Goal: Information Seeking & Learning: Check status

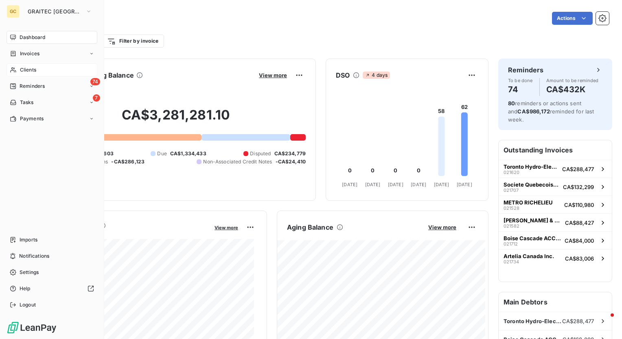
click at [33, 70] on span "Clients" at bounding box center [28, 69] width 16 height 7
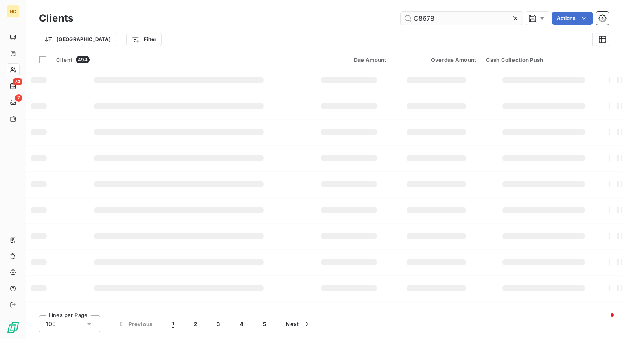
type input "C8678"
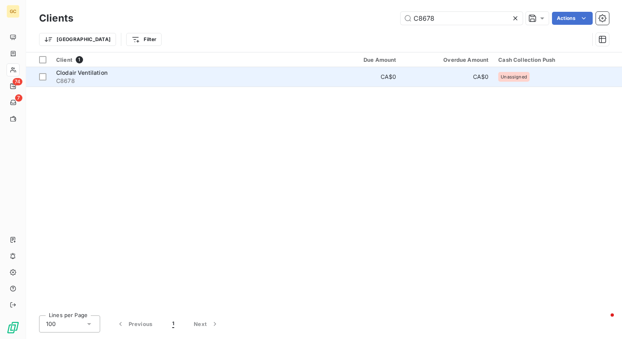
click at [82, 73] on span "Clodair Ventilation" at bounding box center [81, 72] width 51 height 7
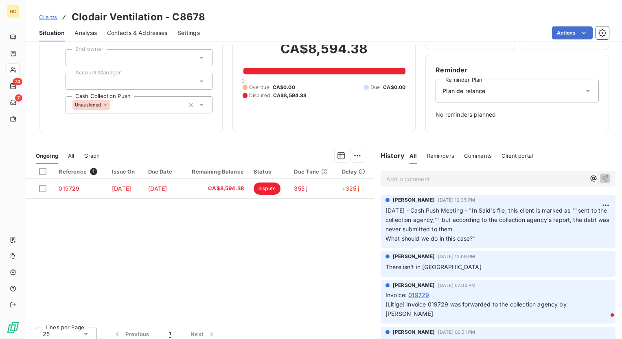
scroll to position [57, 0]
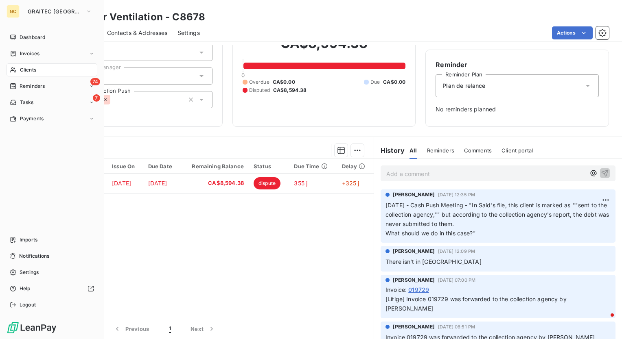
click at [22, 74] on div "Clients" at bounding box center [52, 69] width 91 height 13
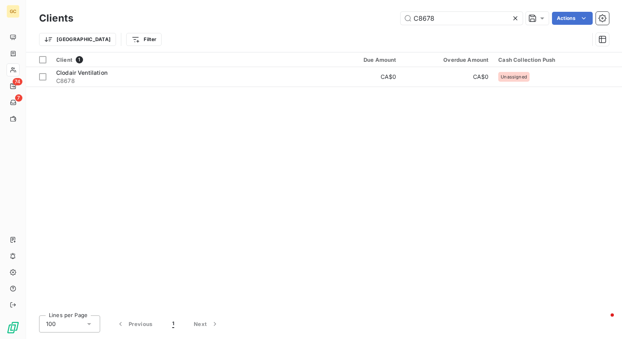
drag, startPoint x: 462, startPoint y: 17, endPoint x: 310, endPoint y: 22, distance: 152.2
click at [310, 22] on div "C8678 Actions" at bounding box center [346, 18] width 526 height 13
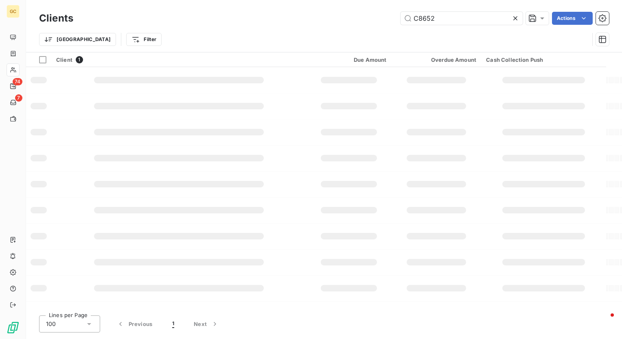
type input "C8652"
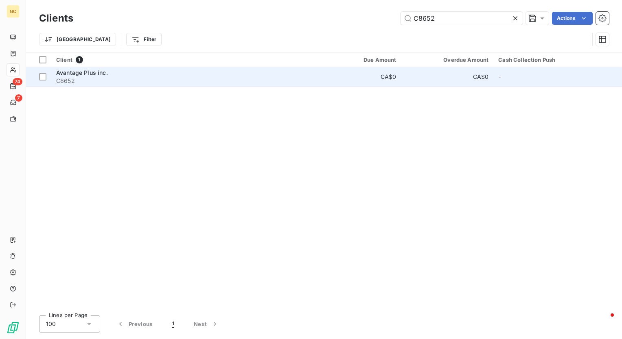
click at [120, 76] on div "Avantage Plus inc." at bounding box center [182, 73] width 253 height 8
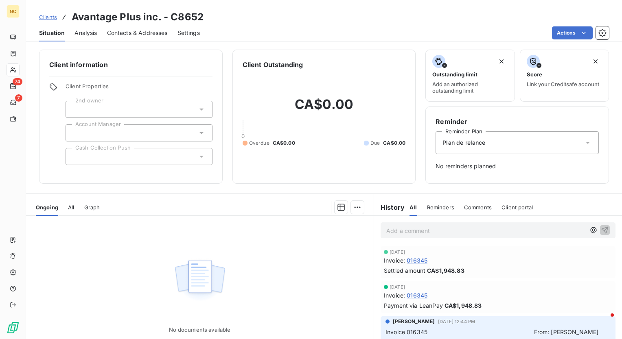
click at [420, 259] on span "016345" at bounding box center [416, 260] width 21 height 9
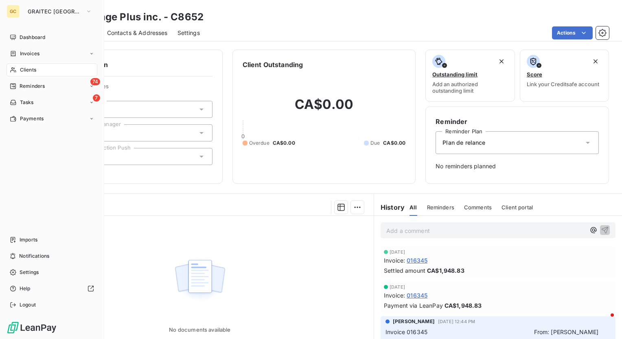
click at [30, 68] on span "Clients" at bounding box center [28, 69] width 16 height 7
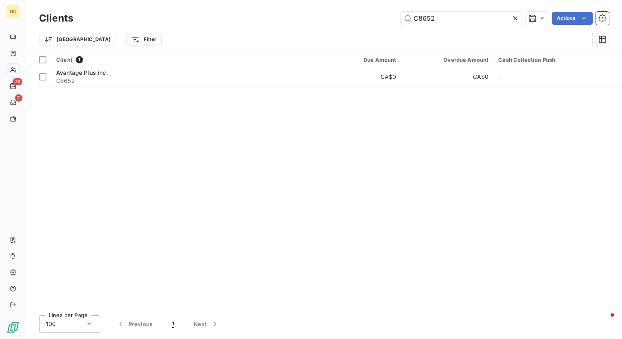
drag, startPoint x: 450, startPoint y: 15, endPoint x: 317, endPoint y: 24, distance: 134.1
click at [317, 24] on div "C8652 Actions" at bounding box center [346, 18] width 526 height 13
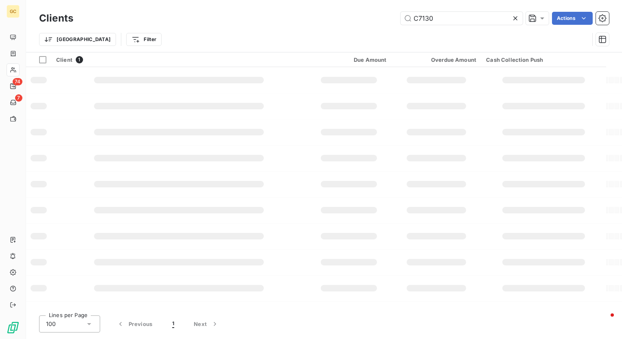
type input "C7130"
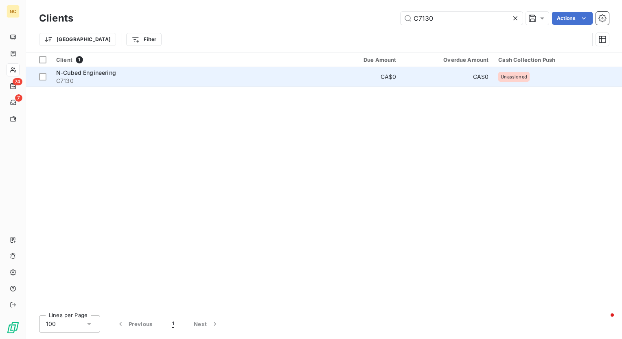
click at [107, 76] on span "N-Cubed Engineering" at bounding box center [86, 72] width 60 height 7
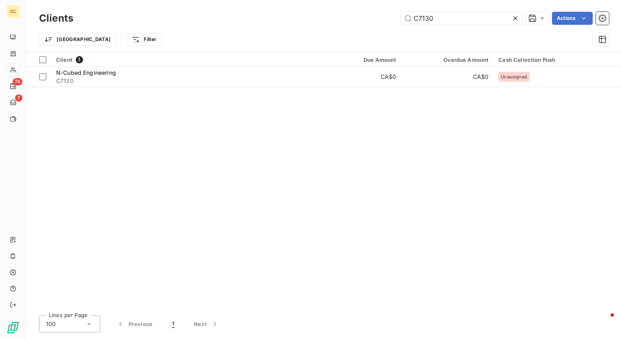
drag, startPoint x: 448, startPoint y: 22, endPoint x: 227, endPoint y: 22, distance: 220.1
click at [227, 22] on div "C7130 Actions" at bounding box center [346, 18] width 526 height 13
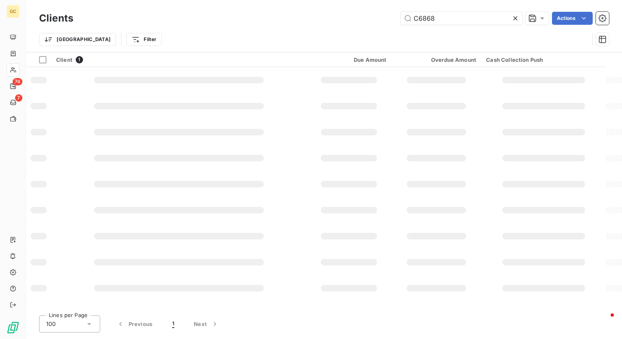
type input "C6868"
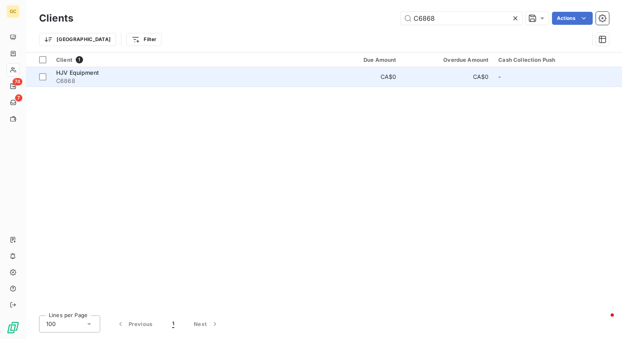
click at [70, 71] on span "HJV Equipment" at bounding box center [77, 72] width 43 height 7
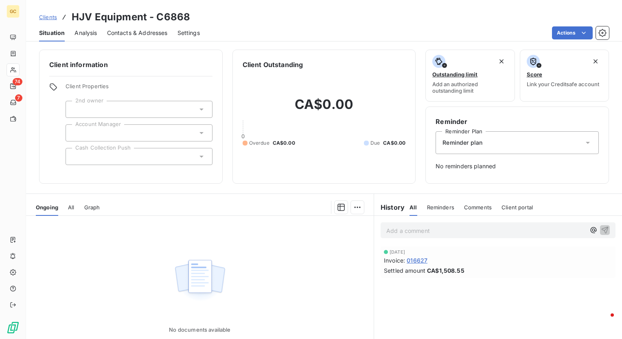
click at [418, 260] on span "016627" at bounding box center [416, 260] width 21 height 9
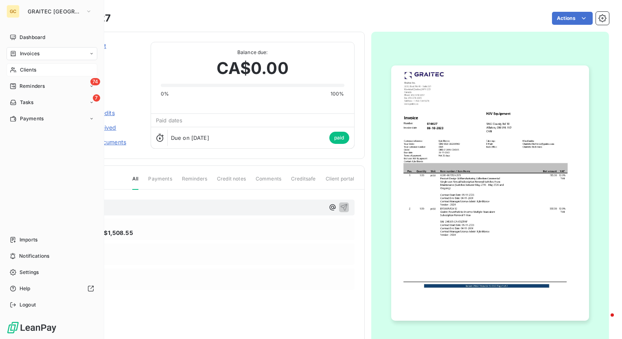
click at [28, 71] on span "Clients" at bounding box center [28, 69] width 16 height 7
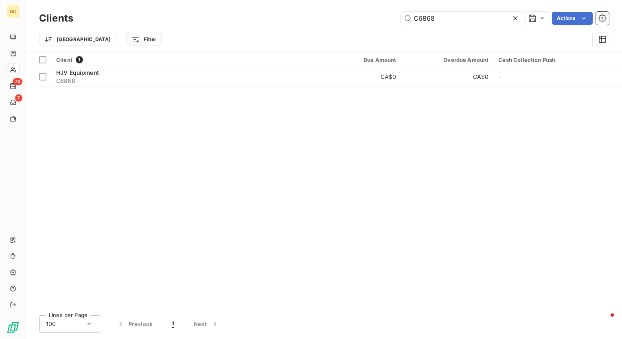
drag, startPoint x: 437, startPoint y: 17, endPoint x: 324, endPoint y: 21, distance: 113.6
click at [324, 21] on div "C6868 Actions" at bounding box center [346, 18] width 526 height 13
type input "C6849"
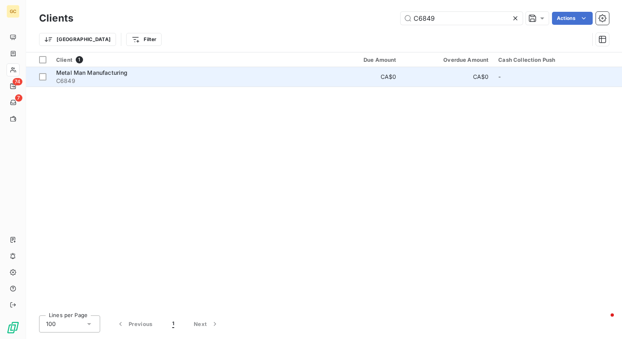
click at [116, 71] on span "Metal Man Manufacturing" at bounding box center [91, 72] width 71 height 7
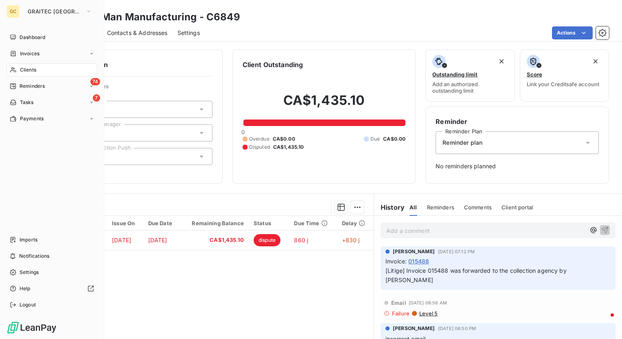
click at [26, 73] on span "Clients" at bounding box center [28, 69] width 16 height 7
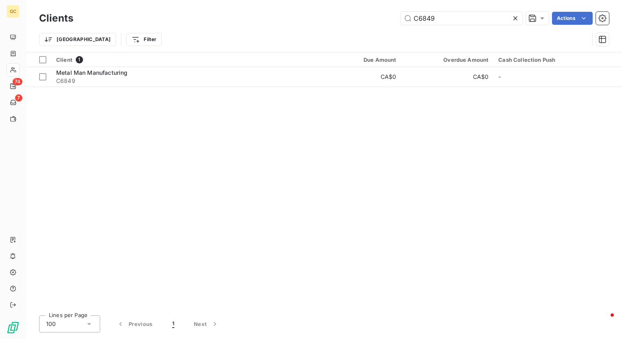
drag, startPoint x: 465, startPoint y: 17, endPoint x: 292, endPoint y: 19, distance: 172.9
click at [292, 19] on div "C6849 Actions" at bounding box center [346, 18] width 526 height 13
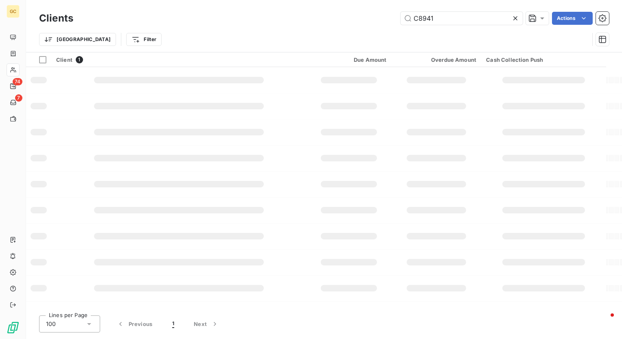
type input "C8941"
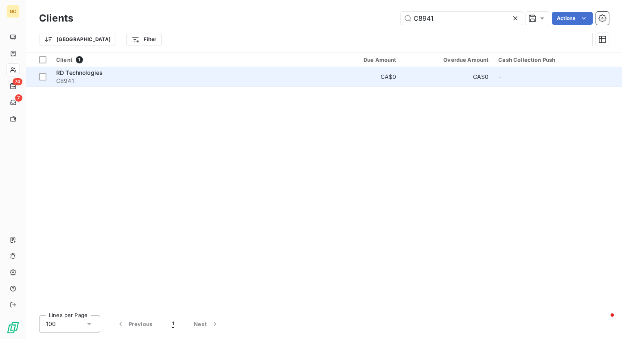
click at [88, 76] on span "RD Technologies" at bounding box center [79, 72] width 46 height 7
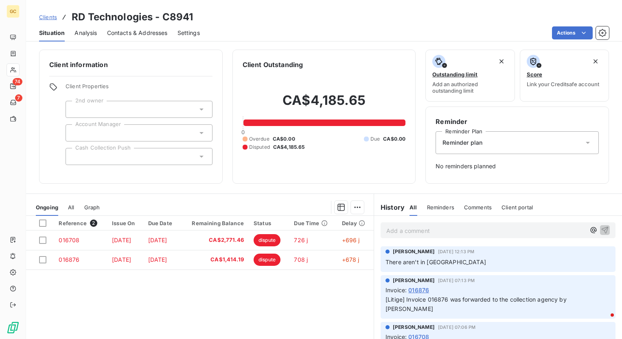
scroll to position [57, 0]
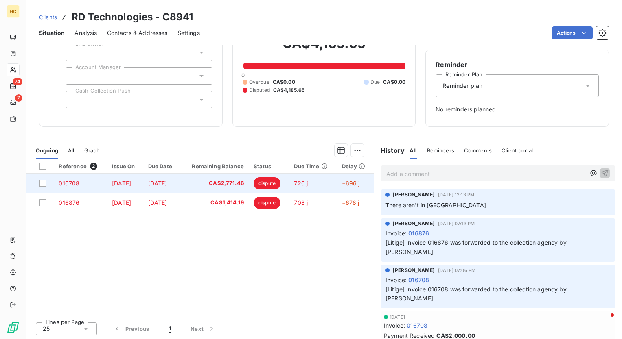
click at [73, 185] on span "016708" at bounding box center [69, 183] width 21 height 7
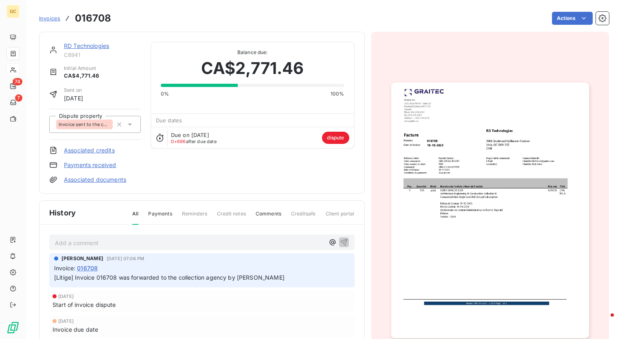
click at [494, 175] on img "button" at bounding box center [490, 211] width 198 height 256
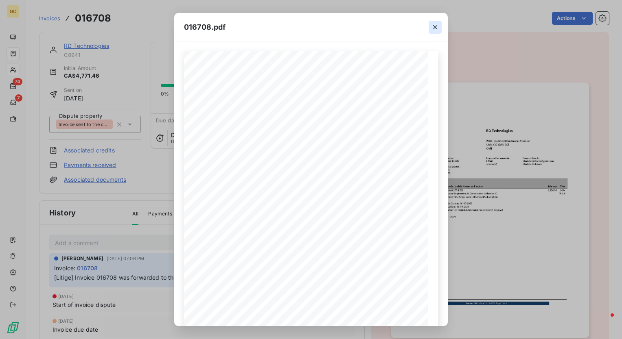
click at [435, 30] on icon "button" at bounding box center [435, 27] width 8 height 8
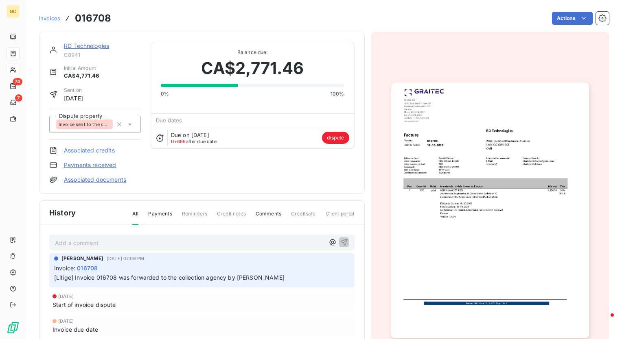
click at [94, 123] on span "Invoice sent to the collection agency" at bounding box center [85, 124] width 52 height 5
click at [132, 147] on button "button" at bounding box center [127, 146] width 13 height 13
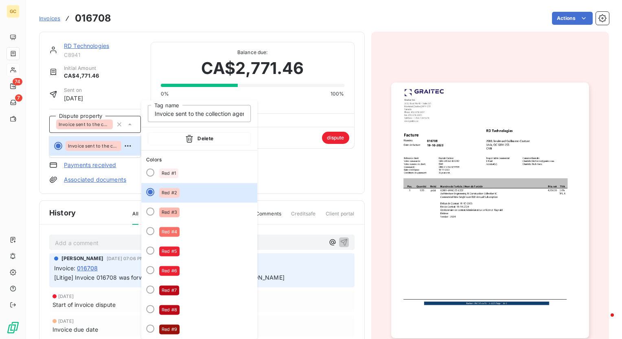
click at [164, 30] on div "RD Technologies C8941 Initial Amount CA$4,771.46 Sent on [DATE] Dispute propert…" at bounding box center [324, 208] width 570 height 363
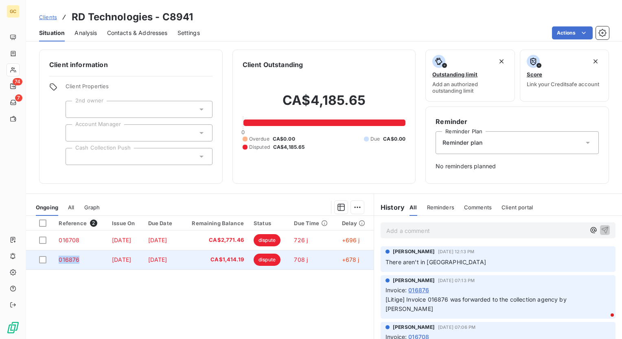
drag, startPoint x: 87, startPoint y: 260, endPoint x: 52, endPoint y: 264, distance: 35.2
click at [54, 264] on td "016876" at bounding box center [80, 260] width 53 height 20
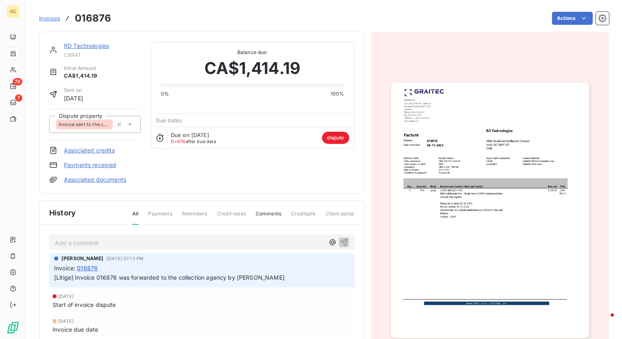
click at [85, 15] on h3 "016876" at bounding box center [93, 18] width 36 height 15
copy h3 "016876"
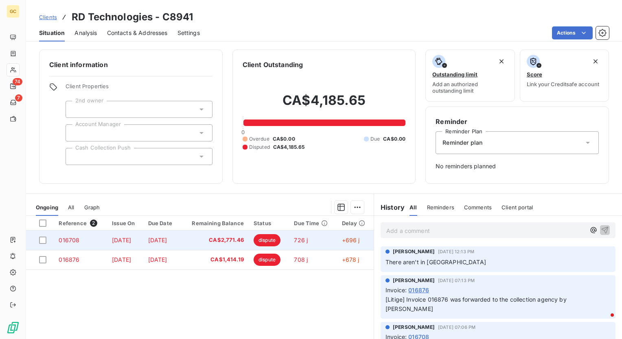
click at [74, 240] on span "016708" at bounding box center [69, 240] width 21 height 7
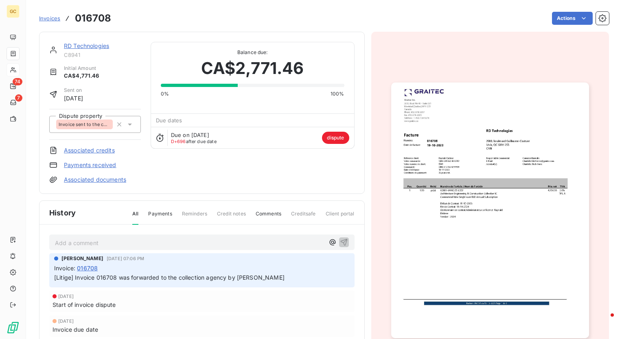
click at [92, 17] on h3 "016708" at bounding box center [93, 18] width 36 height 15
click at [91, 15] on h3 "016708" at bounding box center [93, 18] width 36 height 15
click at [106, 15] on h3 "016708" at bounding box center [93, 18] width 36 height 15
copy h3 "016708"
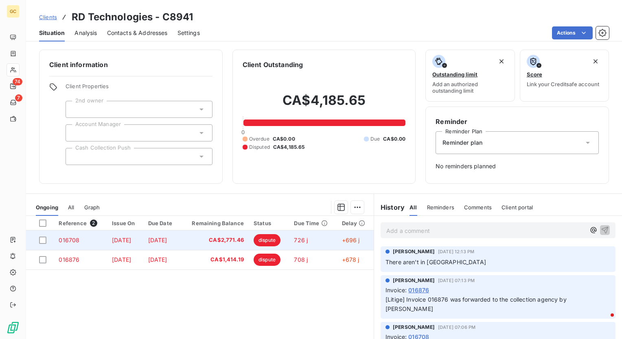
click at [70, 234] on td "016708" at bounding box center [80, 241] width 53 height 20
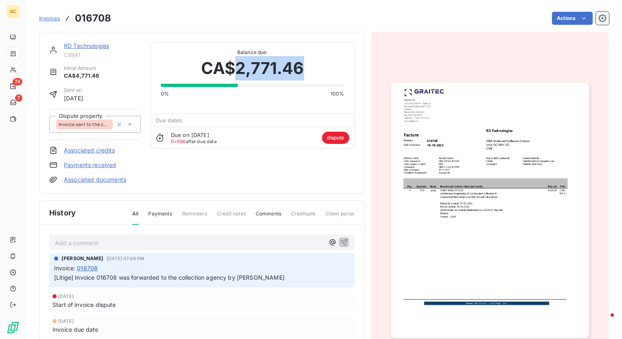
drag, startPoint x: 304, startPoint y: 69, endPoint x: 237, endPoint y: 70, distance: 67.1
click at [237, 70] on div "CA$2,771.46" at bounding box center [253, 68] width 184 height 24
copy span "2,771.46"
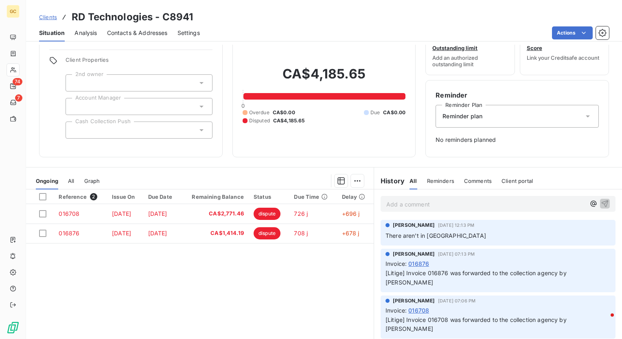
scroll to position [57, 0]
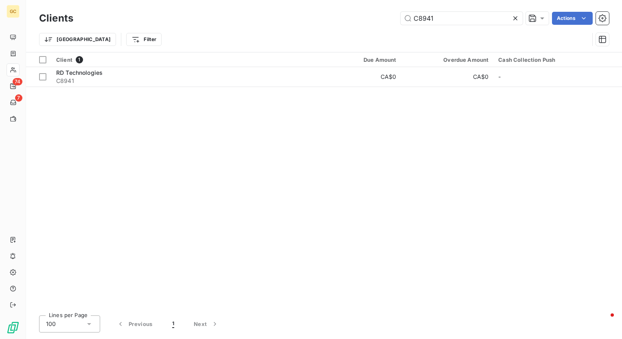
drag, startPoint x: 439, startPoint y: 20, endPoint x: 291, endPoint y: 17, distance: 147.3
click at [291, 17] on div "C8941 Actions" at bounding box center [346, 18] width 526 height 13
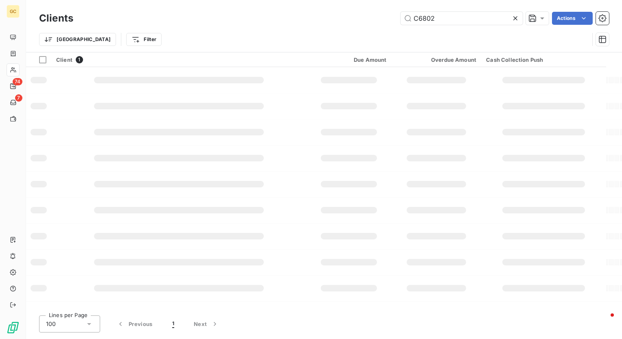
type input "C6802"
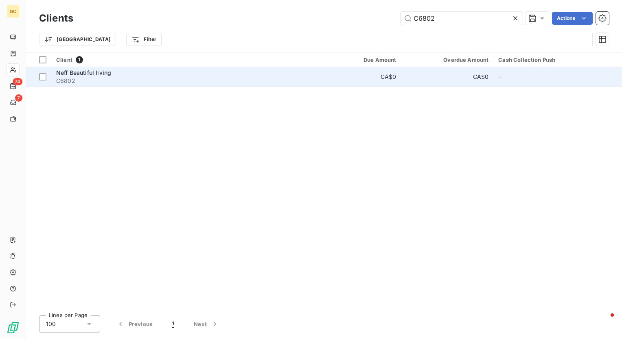
click at [149, 78] on span "C6802" at bounding box center [182, 81] width 253 height 8
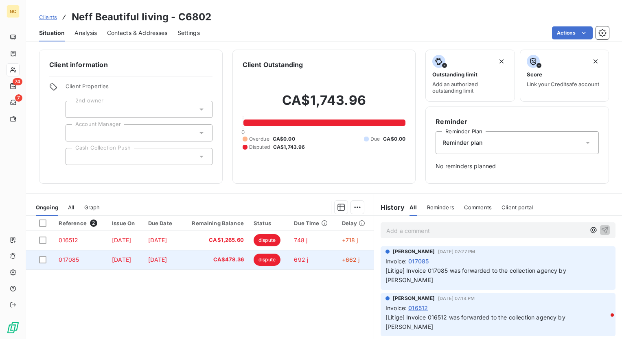
click at [67, 258] on span "017085" at bounding box center [69, 259] width 20 height 7
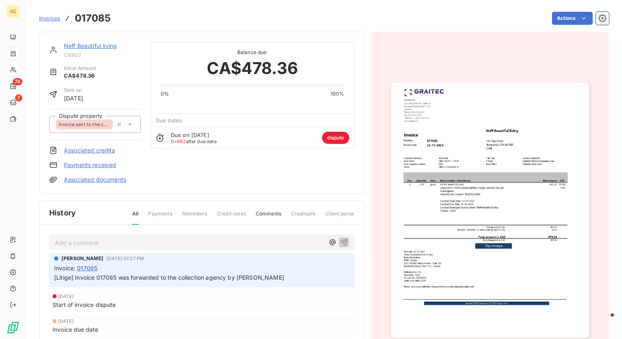
click at [96, 20] on h3 "017085" at bounding box center [93, 18] width 36 height 15
copy h3 "017085"
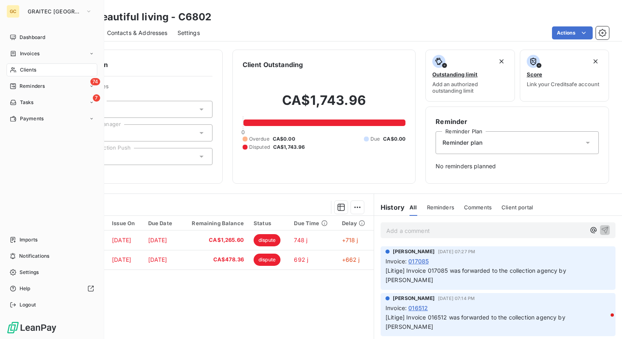
click at [30, 71] on span "Clients" at bounding box center [28, 69] width 16 height 7
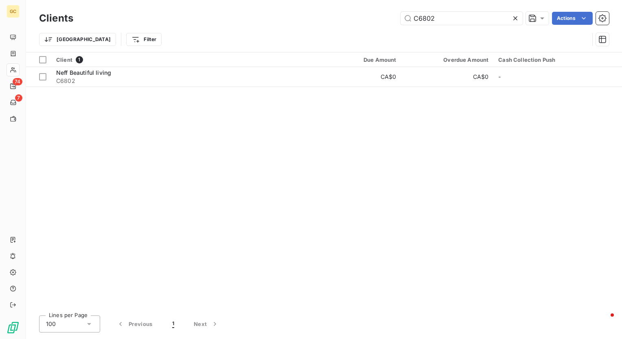
drag, startPoint x: 434, startPoint y: 20, endPoint x: 353, endPoint y: 20, distance: 81.0
click at [353, 20] on div "C6802 Actions" at bounding box center [346, 18] width 526 height 13
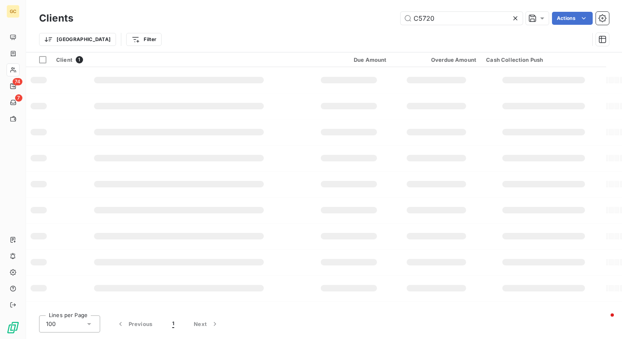
type input "C5720"
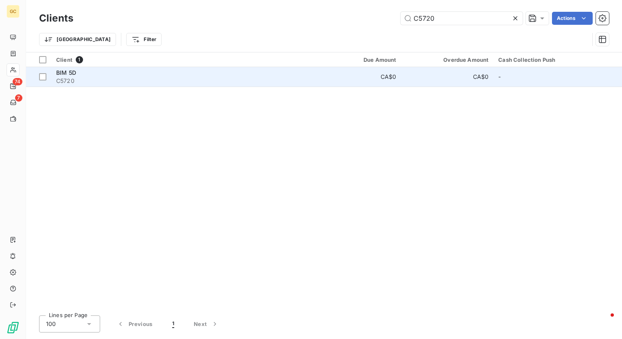
click at [73, 75] on span "BIM 5D" at bounding box center [66, 72] width 20 height 7
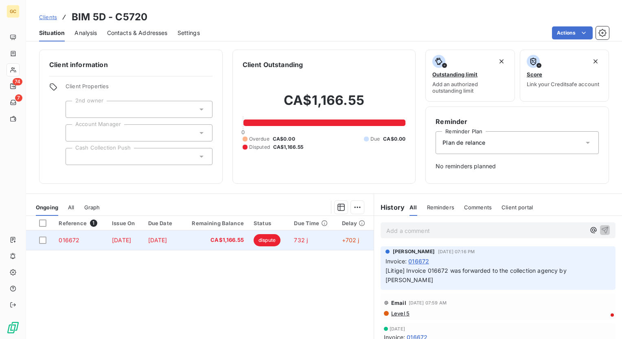
click at [196, 240] on td "CA$1,166.55" at bounding box center [215, 241] width 68 height 20
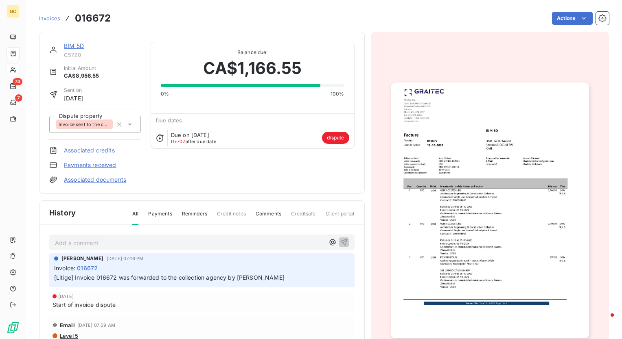
click at [462, 162] on img "button" at bounding box center [490, 211] width 198 height 256
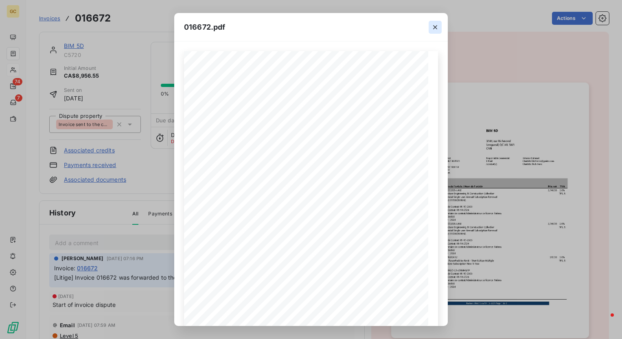
click at [438, 28] on icon "button" at bounding box center [435, 27] width 8 height 8
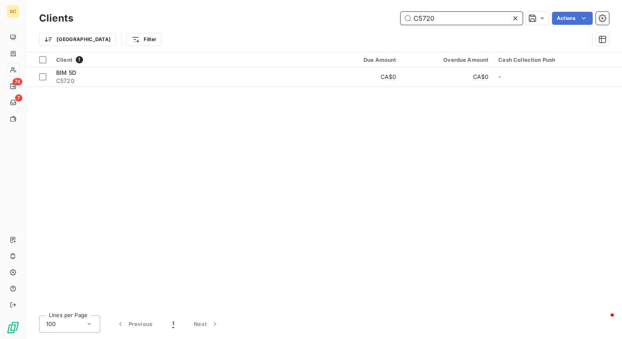
drag, startPoint x: 434, startPoint y: 17, endPoint x: 312, endPoint y: 15, distance: 121.7
click at [312, 15] on div "C5720 Actions" at bounding box center [346, 18] width 526 height 13
paste input "8506"
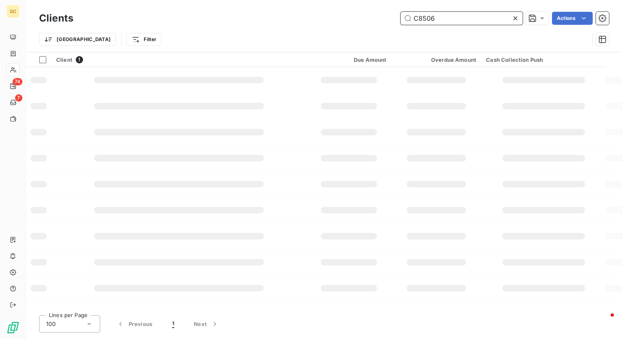
type input "C8506"
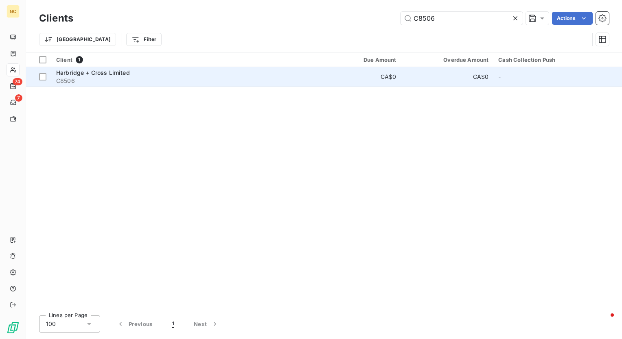
click at [114, 70] on span "Harbridge + Cross Limited" at bounding box center [93, 72] width 74 height 7
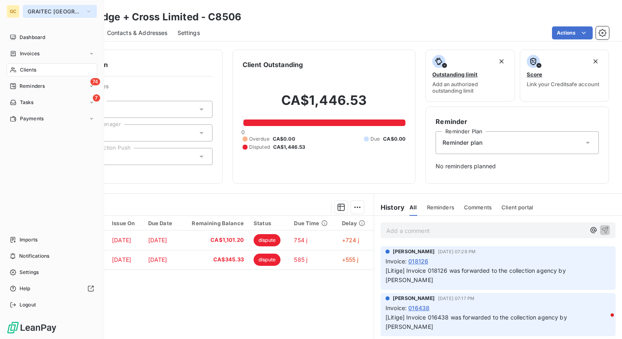
click at [85, 12] on icon "button" at bounding box center [88, 11] width 7 height 8
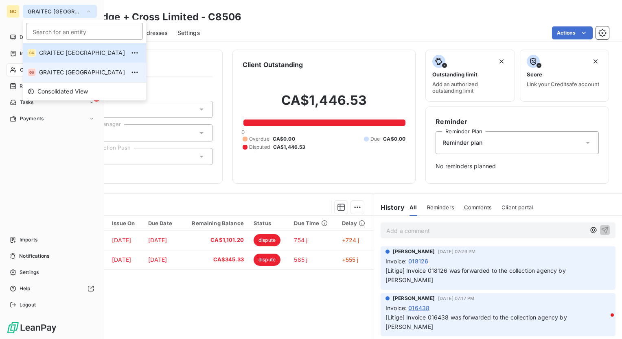
click at [69, 70] on span "GRAITEC [GEOGRAPHIC_DATA]" at bounding box center [82, 72] width 86 height 8
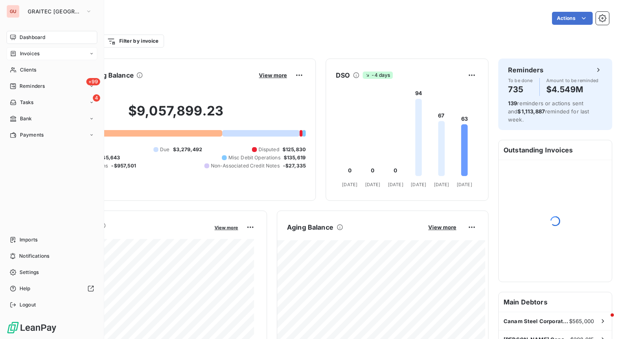
click at [30, 52] on span "Invoices" at bounding box center [30, 53] width 20 height 7
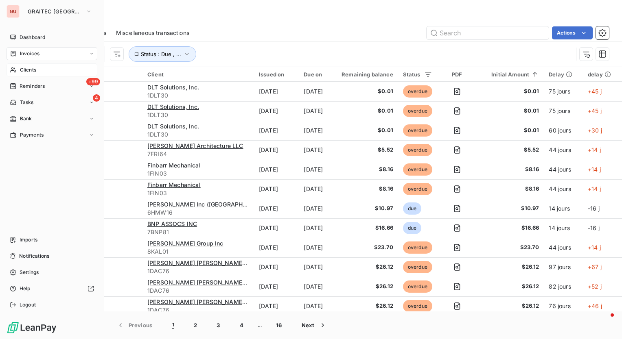
click at [30, 73] on span "Clients" at bounding box center [28, 69] width 16 height 7
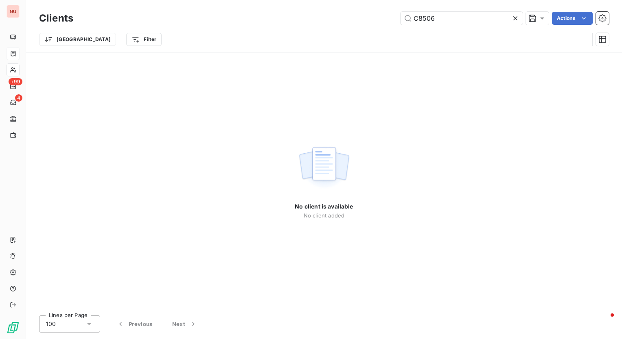
drag, startPoint x: 444, startPoint y: 19, endPoint x: 324, endPoint y: 19, distance: 119.6
click at [324, 19] on div "C8506 Actions" at bounding box center [346, 18] width 526 height 13
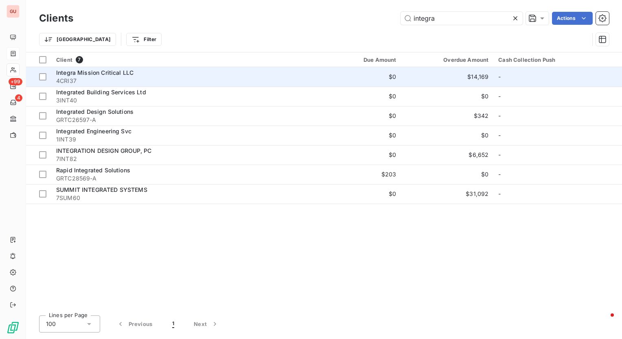
type input "integra"
click at [84, 69] on span "Integra Mission Critical LLC" at bounding box center [94, 72] width 77 height 7
